Goal: Find specific page/section: Find specific page/section

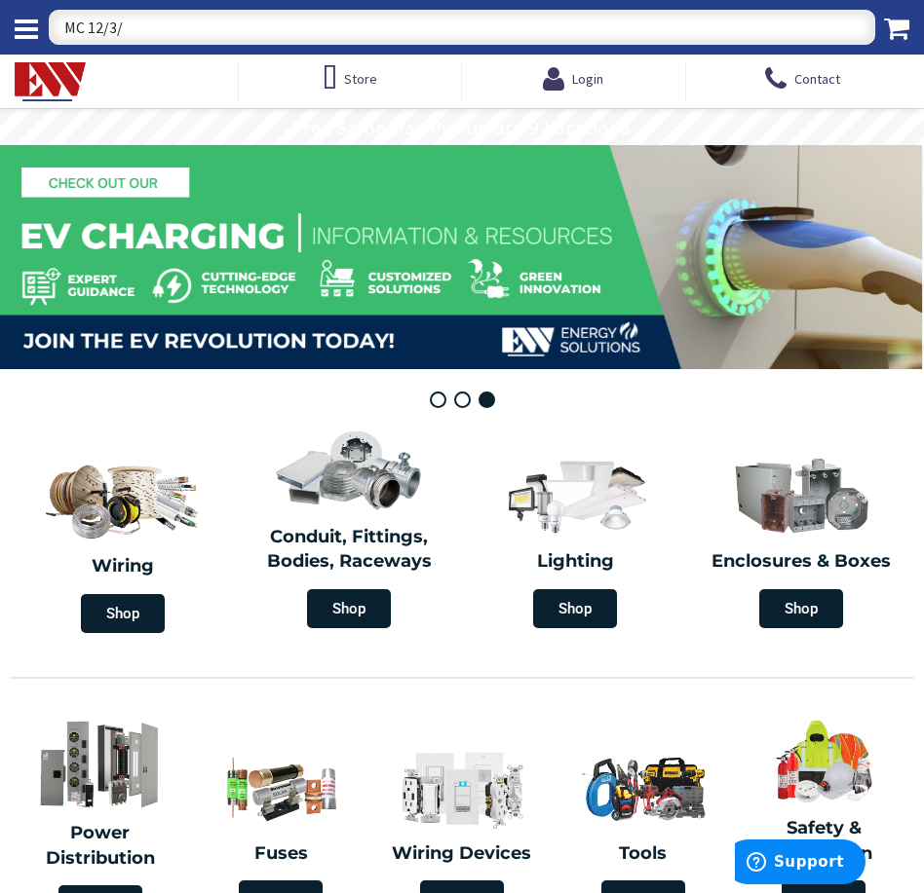
type input "MC 12/3/2"
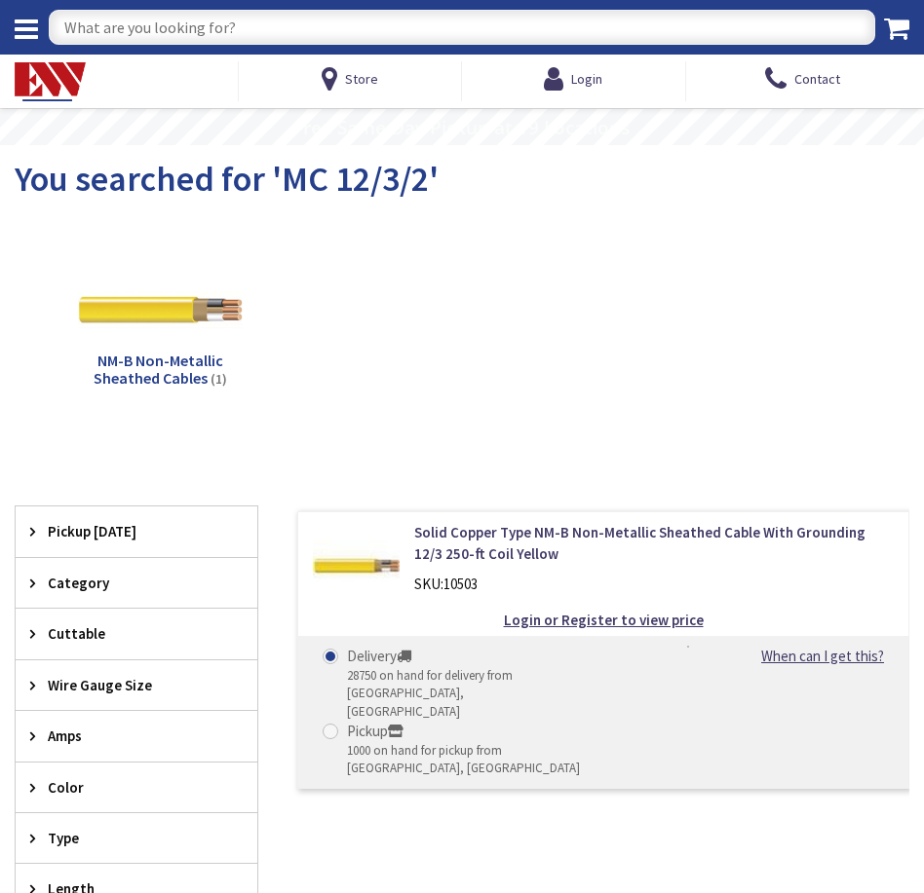
type input "[GEOGRAPHIC_DATA][STREET_ADDRESS][GEOGRAPHIC_DATA]"
click at [219, 19] on input "text" at bounding box center [462, 27] width 826 height 35
type input "MC12/2/2"
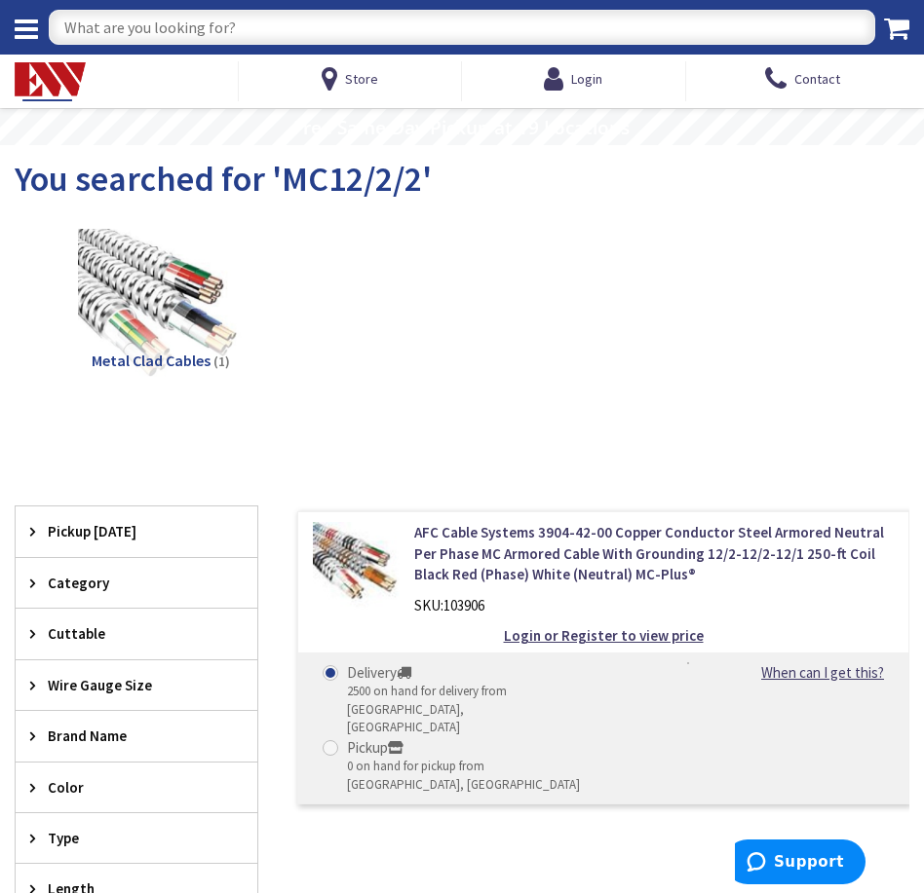
click at [78, 86] on img at bounding box center [50, 81] width 71 height 39
